Goal: Task Accomplishment & Management: Use online tool/utility

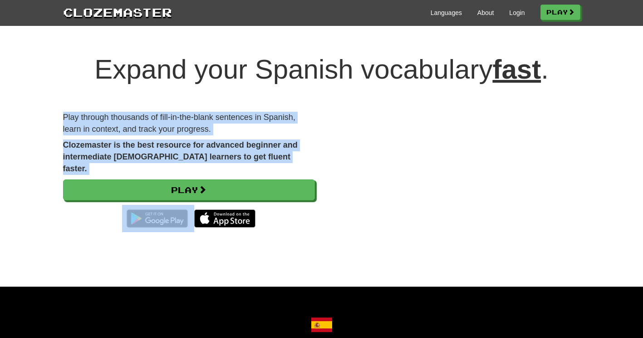
drag, startPoint x: 562, startPoint y: 69, endPoint x: 282, endPoint y: 236, distance: 326.2
click at [282, 236] on div "Expand your Spanish vocabulary fast . Play through thousands of fill-in-the-bla…" at bounding box center [321, 143] width 531 height 196
click at [119, 265] on div "Expand your Spanish vocabulary fast . Play through thousands of fill-in-the-bla…" at bounding box center [321, 161] width 643 height 250
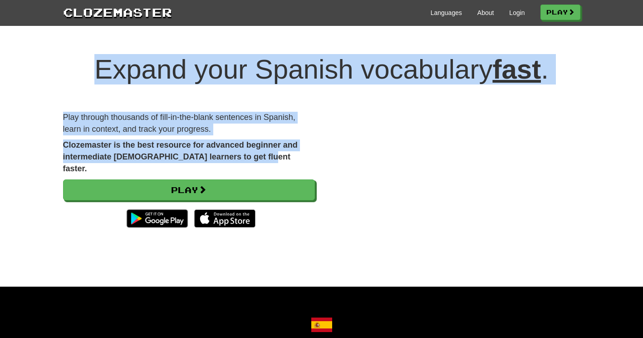
drag, startPoint x: 258, startPoint y: 154, endPoint x: 84, endPoint y: 67, distance: 194.3
click at [84, 67] on div "Expand your Spanish vocabulary fast . Play through thousands of fill-in-the-bla…" at bounding box center [321, 143] width 531 height 196
drag, startPoint x: 84, startPoint y: 67, endPoint x: 30, endPoint y: 89, distance: 58.1
click at [30, 89] on div "Expand your Spanish vocabulary fast . Play through thousands of fill-in-the-bla…" at bounding box center [321, 161] width 643 height 250
click at [135, 138] on div "Play through thousands of fill-in-the-blank sentences in Spanish, learn in cont…" at bounding box center [189, 176] width 266 height 129
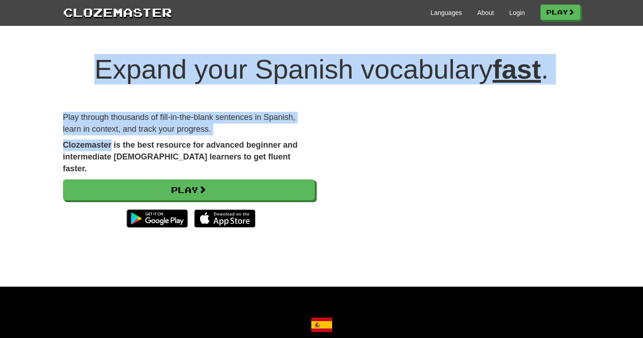
drag, startPoint x: 112, startPoint y: 146, endPoint x: 91, endPoint y: 69, distance: 79.1
click at [91, 69] on div "Expand your Spanish vocabulary fast . Play through thousands of fill-in-the-bla…" at bounding box center [321, 143] width 531 height 196
click at [14, 128] on div "Expand your Spanish vocabulary fast . Play through thousands of fill-in-the-bla…" at bounding box center [321, 161] width 643 height 250
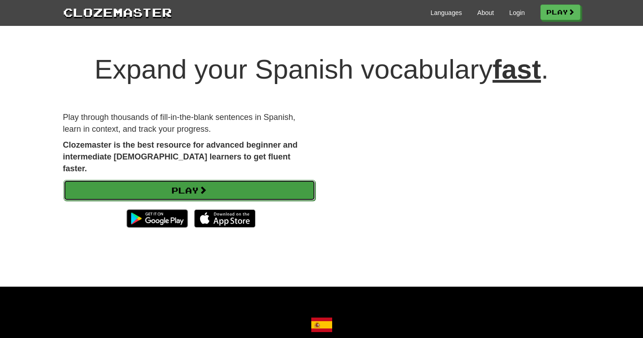
click at [131, 180] on link "Play" at bounding box center [190, 190] width 252 height 21
